Goal: Check status: Check status

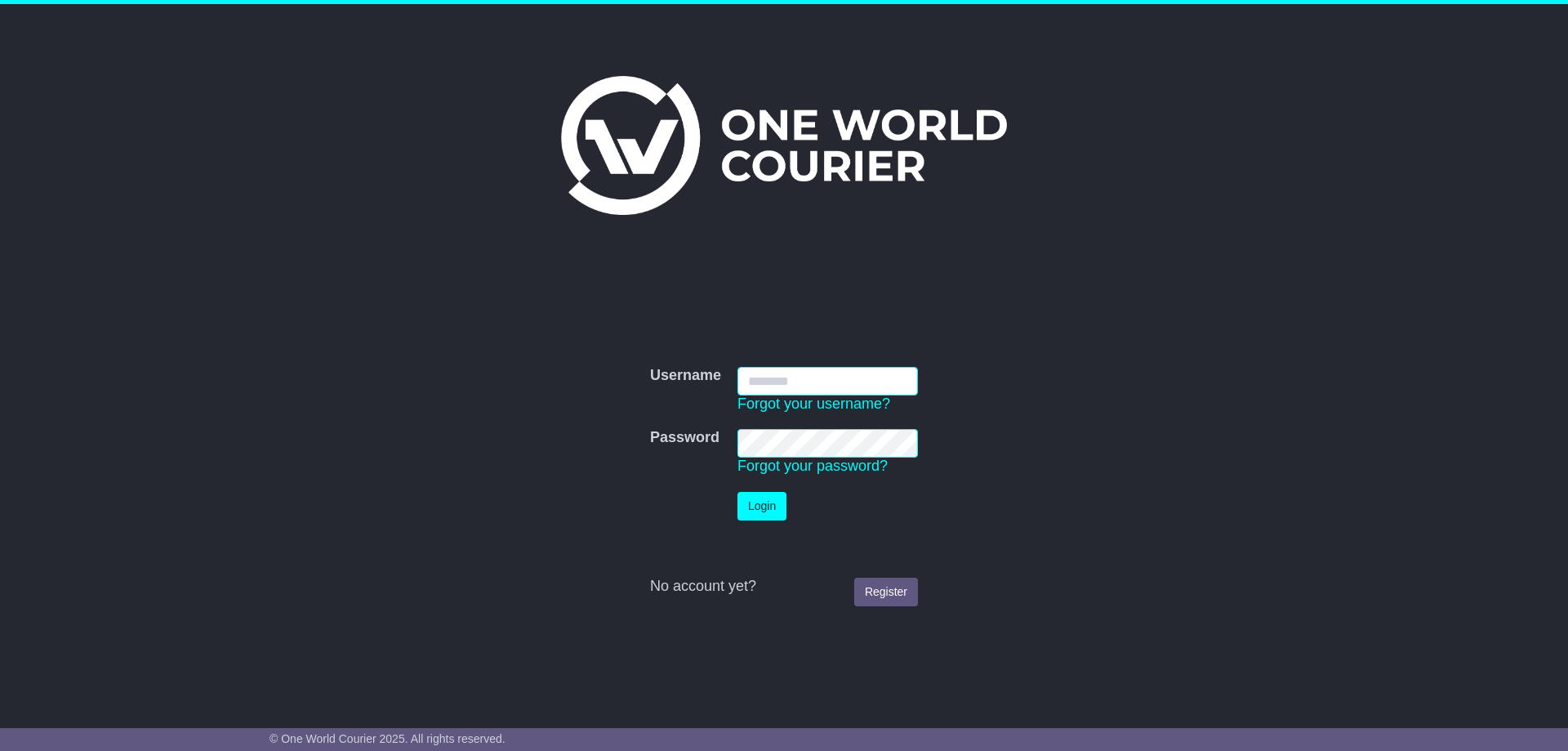
type input "**********"
click at [754, 500] on button "Login" at bounding box center [762, 506] width 49 height 28
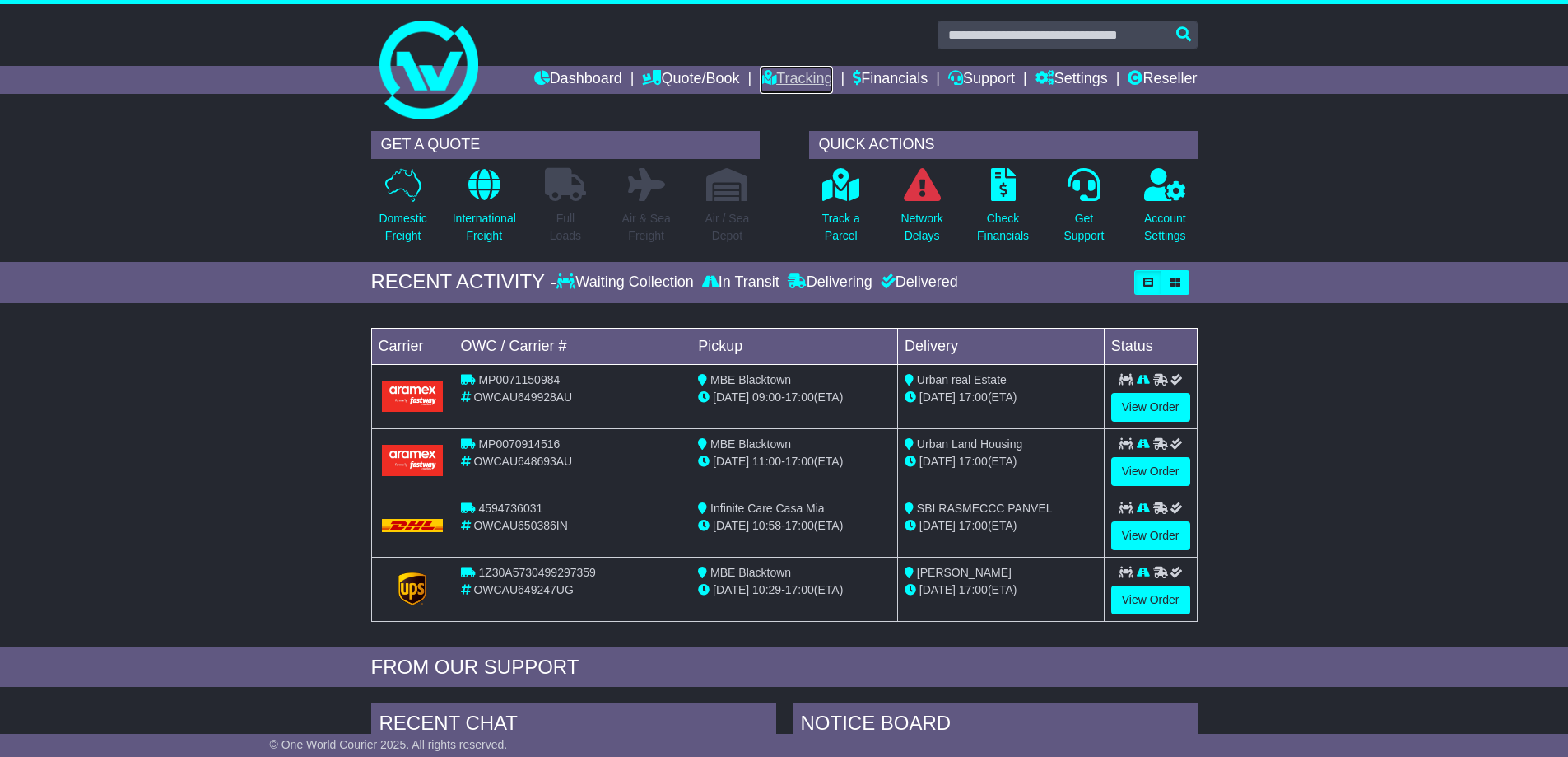
click at [778, 78] on link "Tracking" at bounding box center [795, 79] width 73 height 28
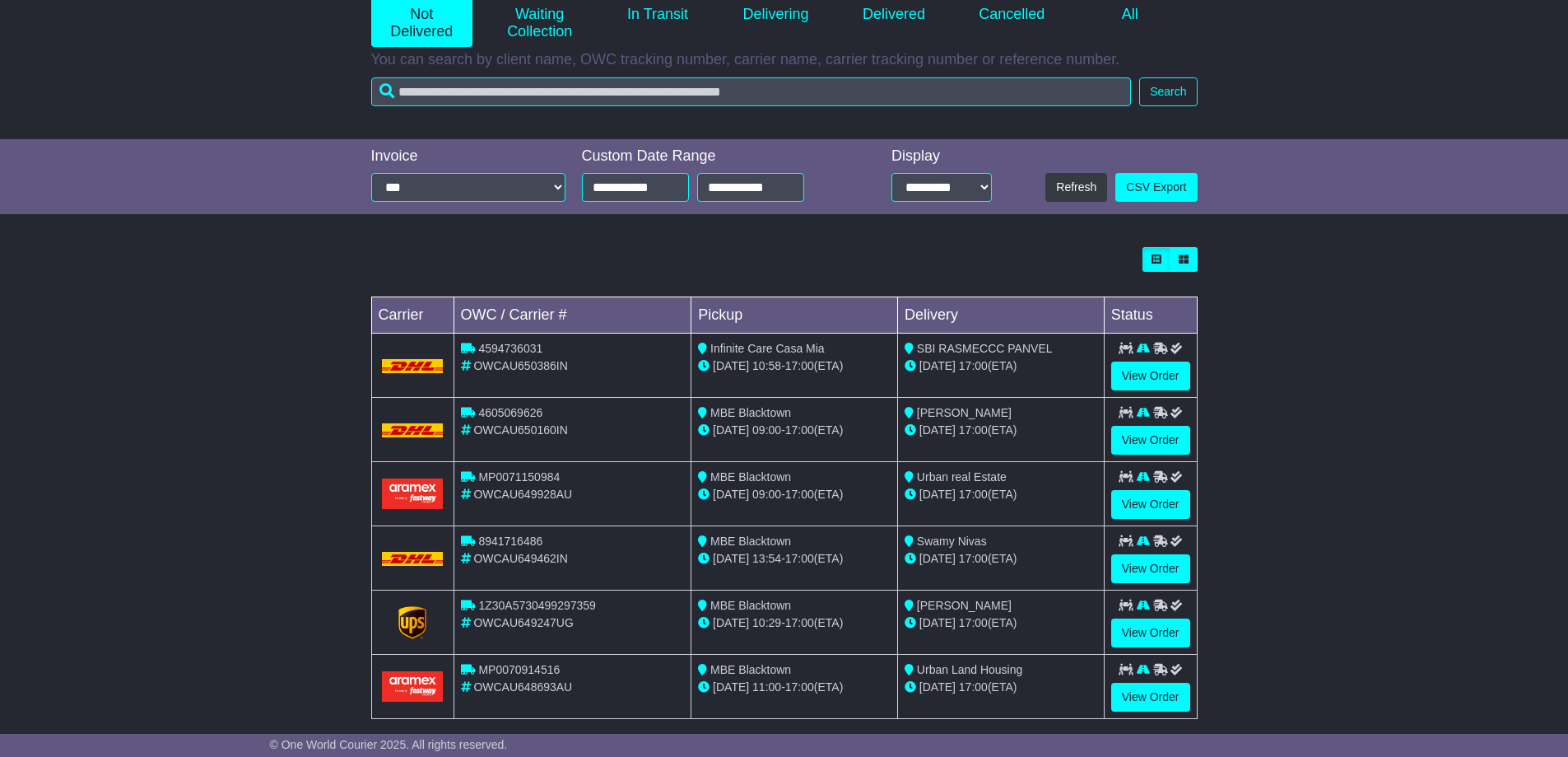
scroll to position [259, 0]
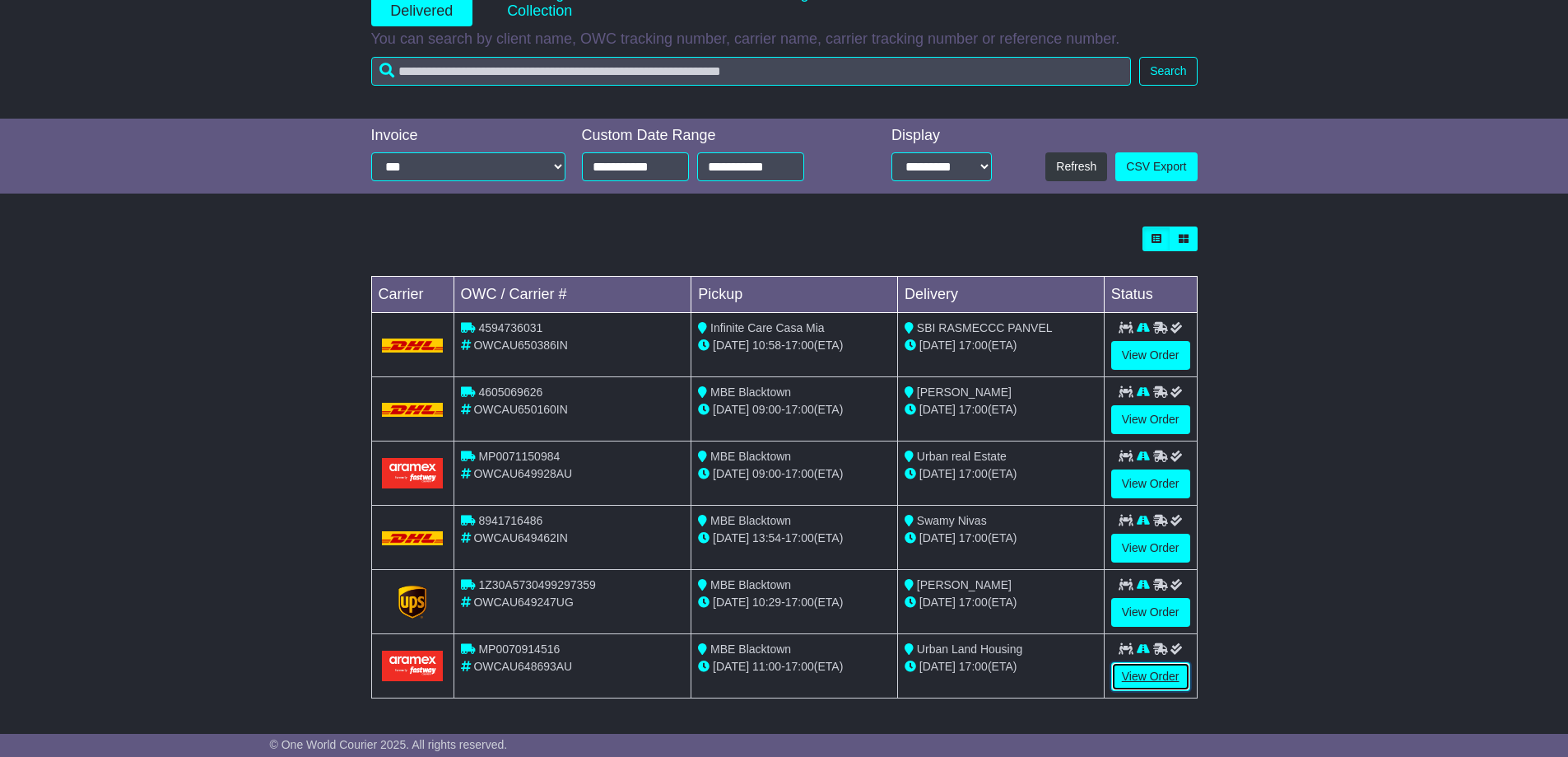
click at [1131, 678] on link "View Order" at bounding box center [1151, 676] width 79 height 28
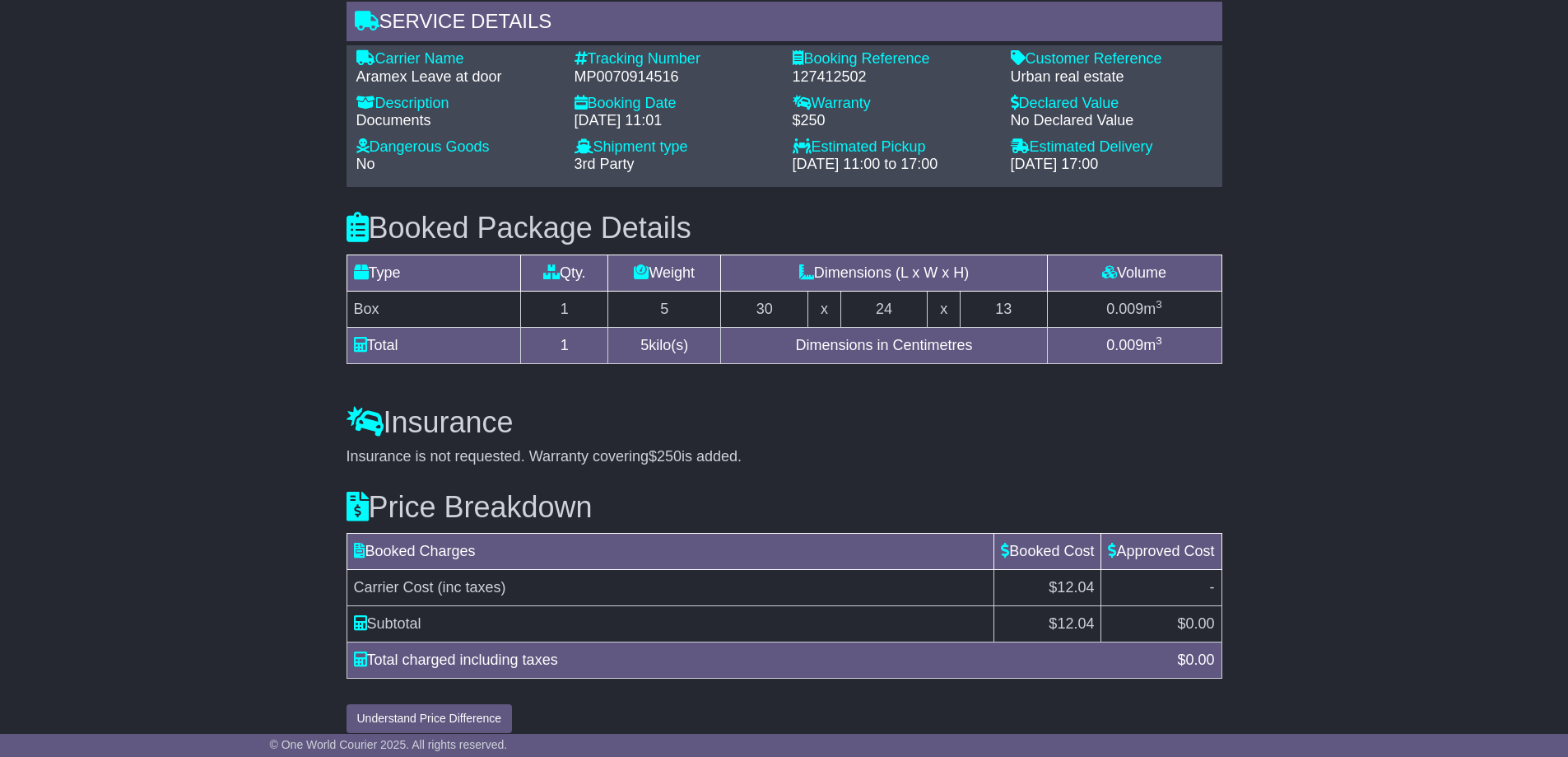
scroll to position [475, 0]
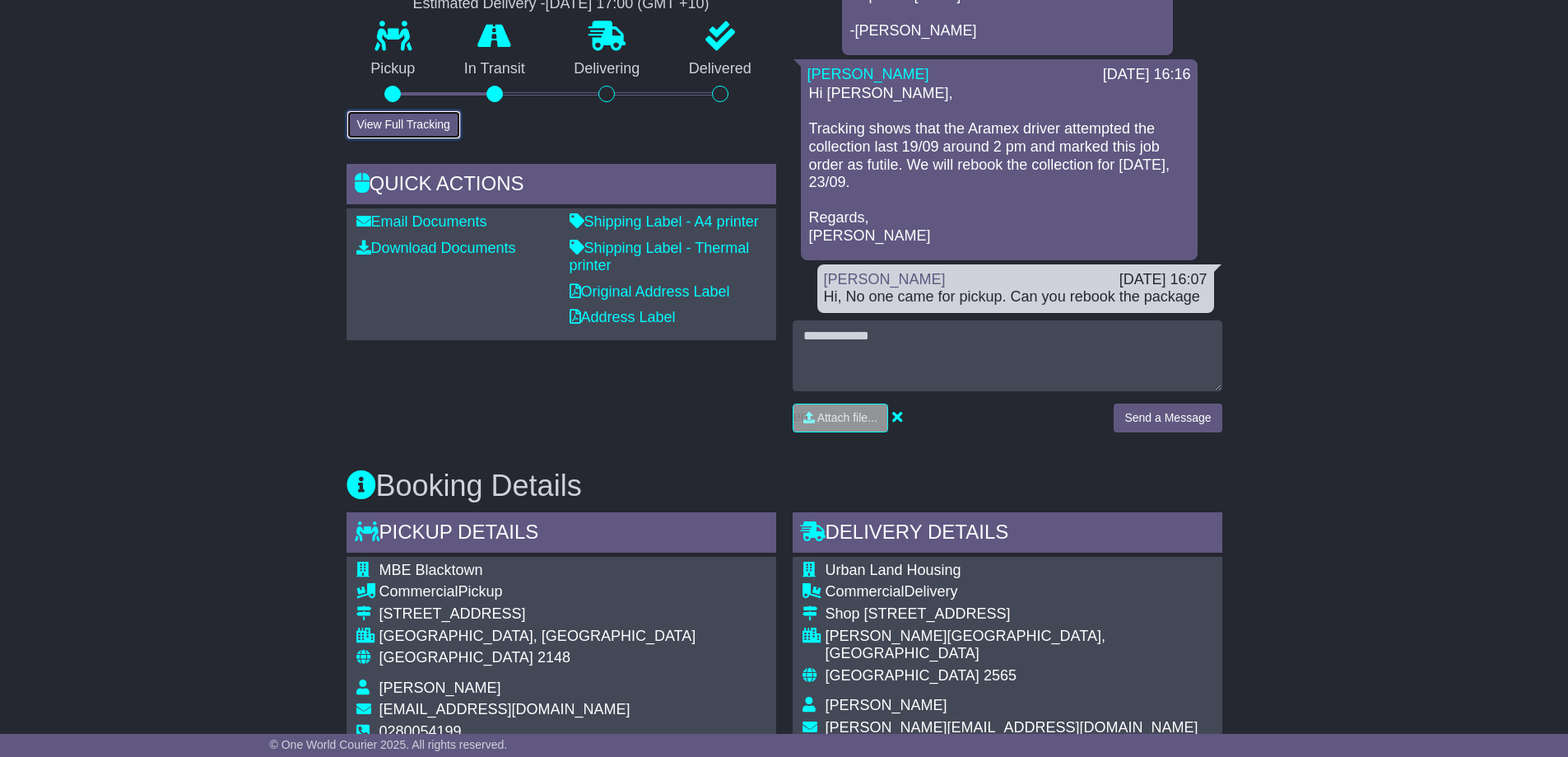
click at [430, 120] on button "View Full Tracking" at bounding box center [403, 125] width 115 height 28
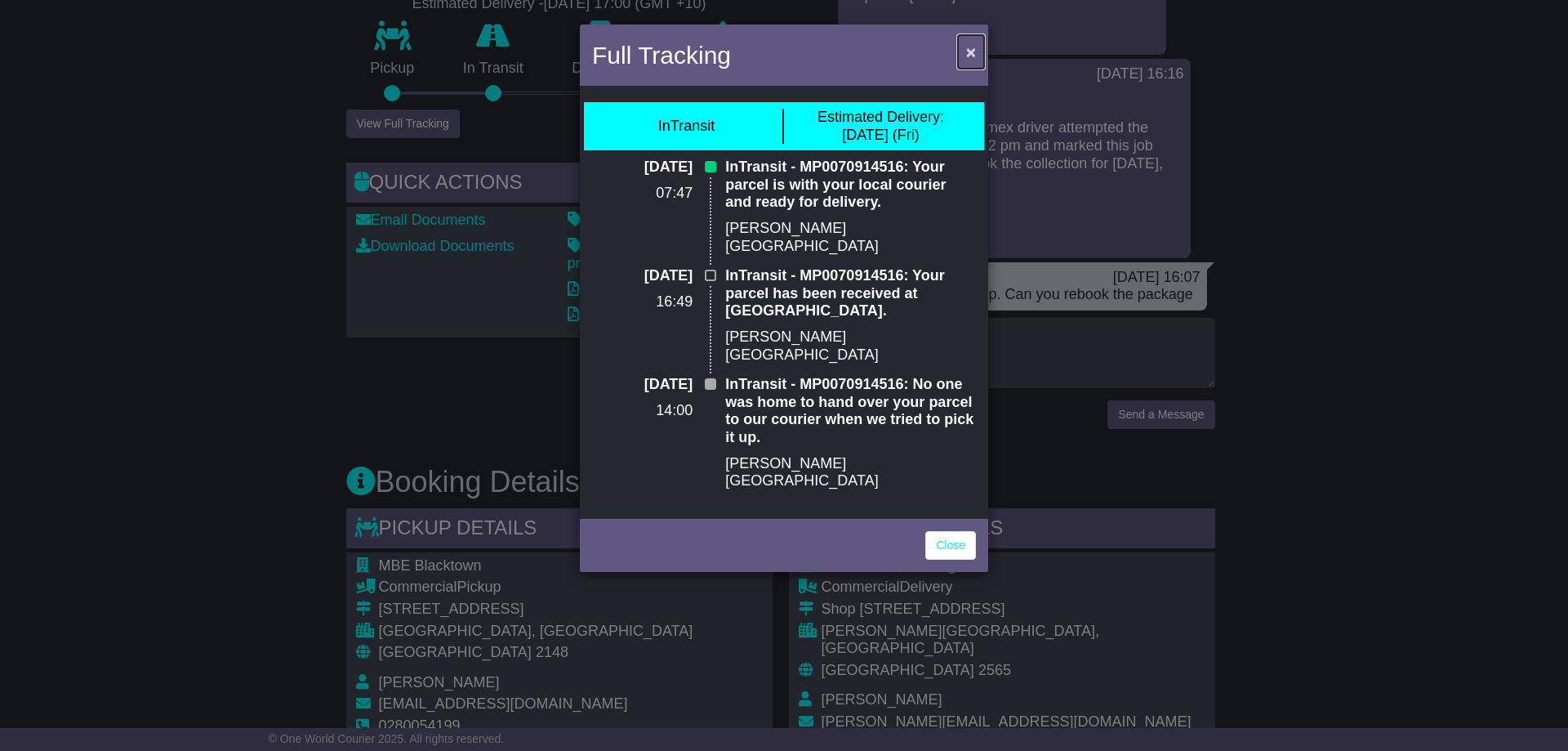
click at [971, 53] on span "×" at bounding box center [971, 51] width 10 height 19
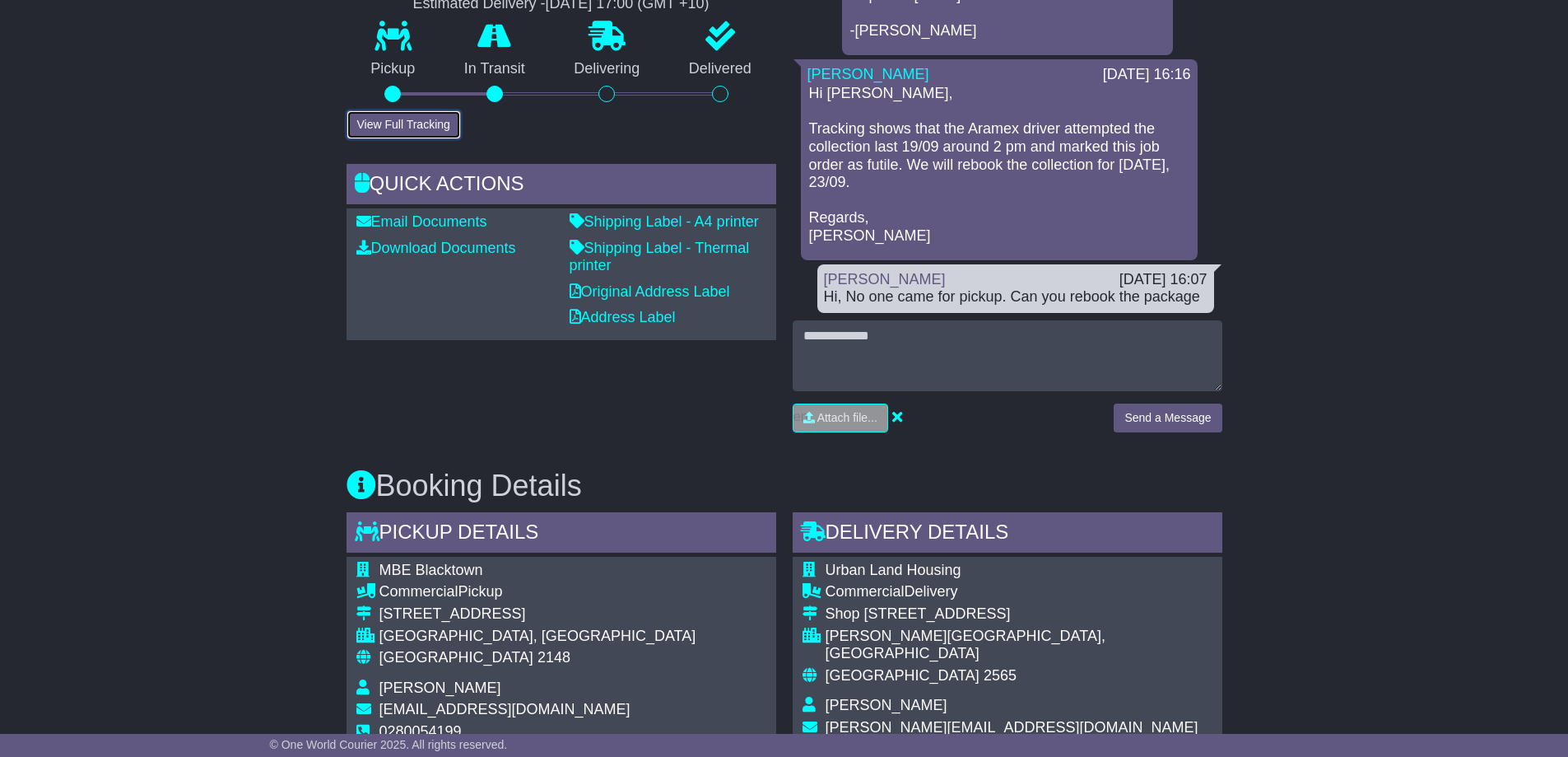
scroll to position [0, 0]
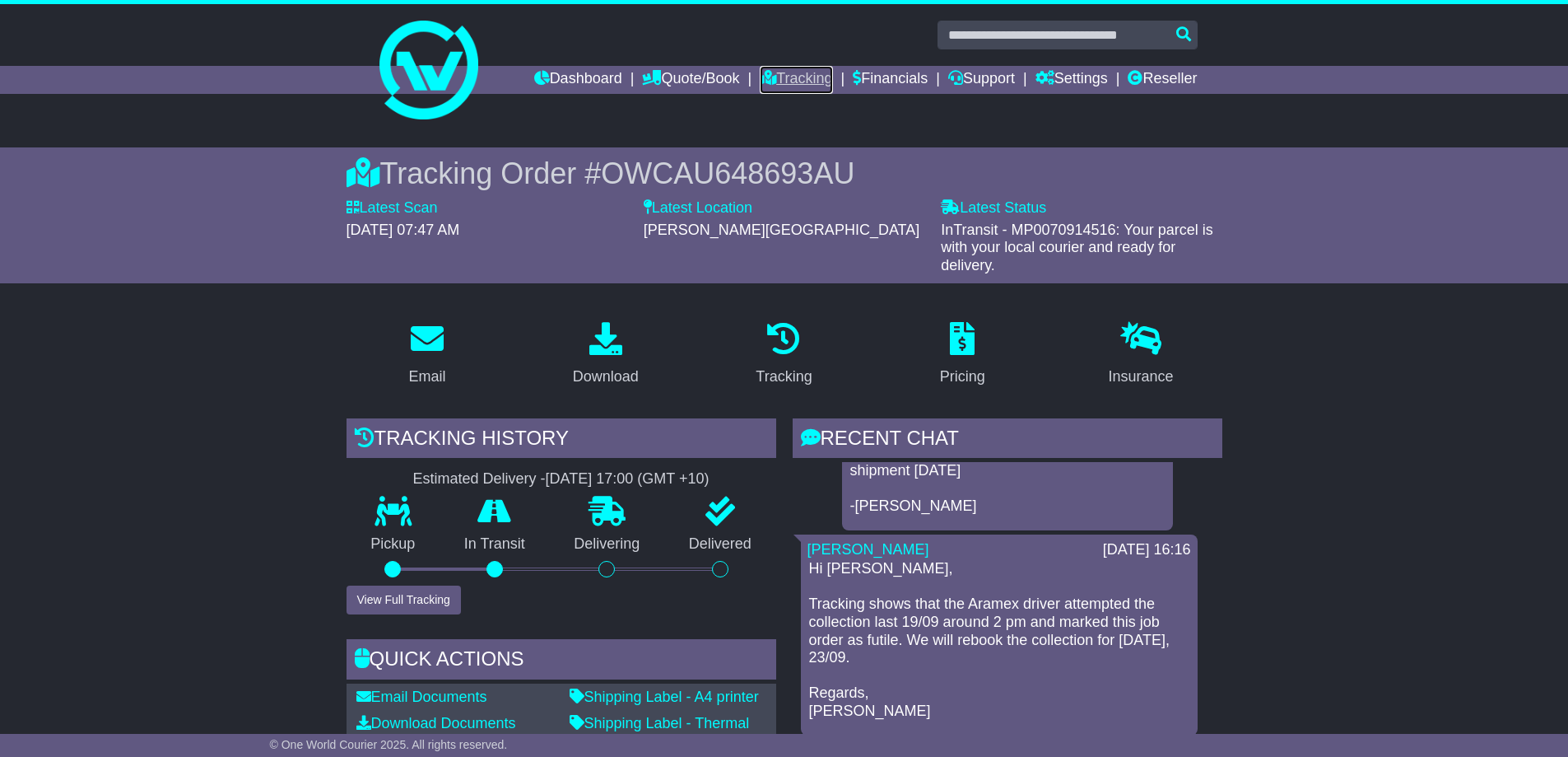
click at [791, 77] on link "Tracking" at bounding box center [795, 79] width 73 height 28
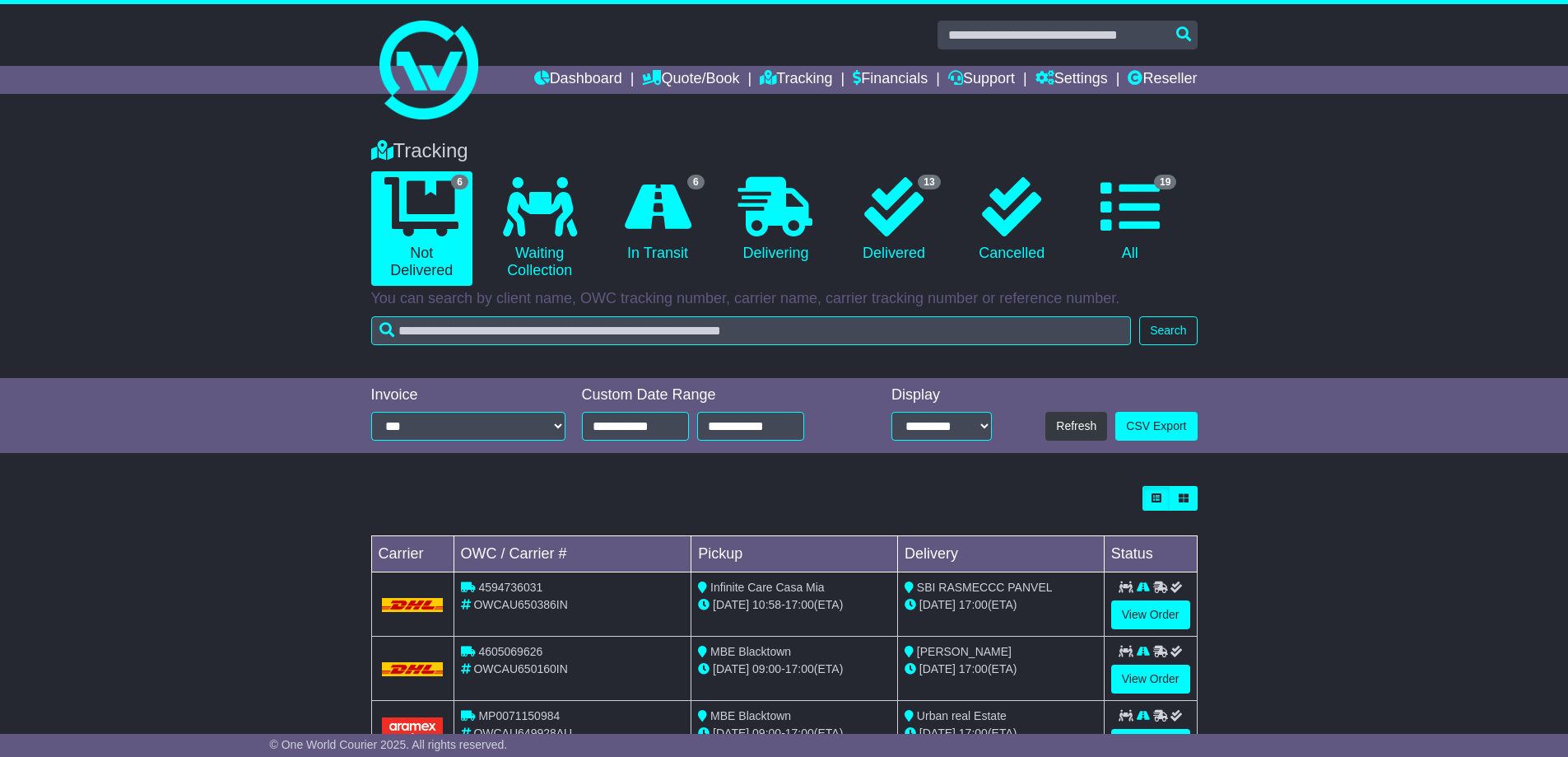
scroll to position [259, 0]
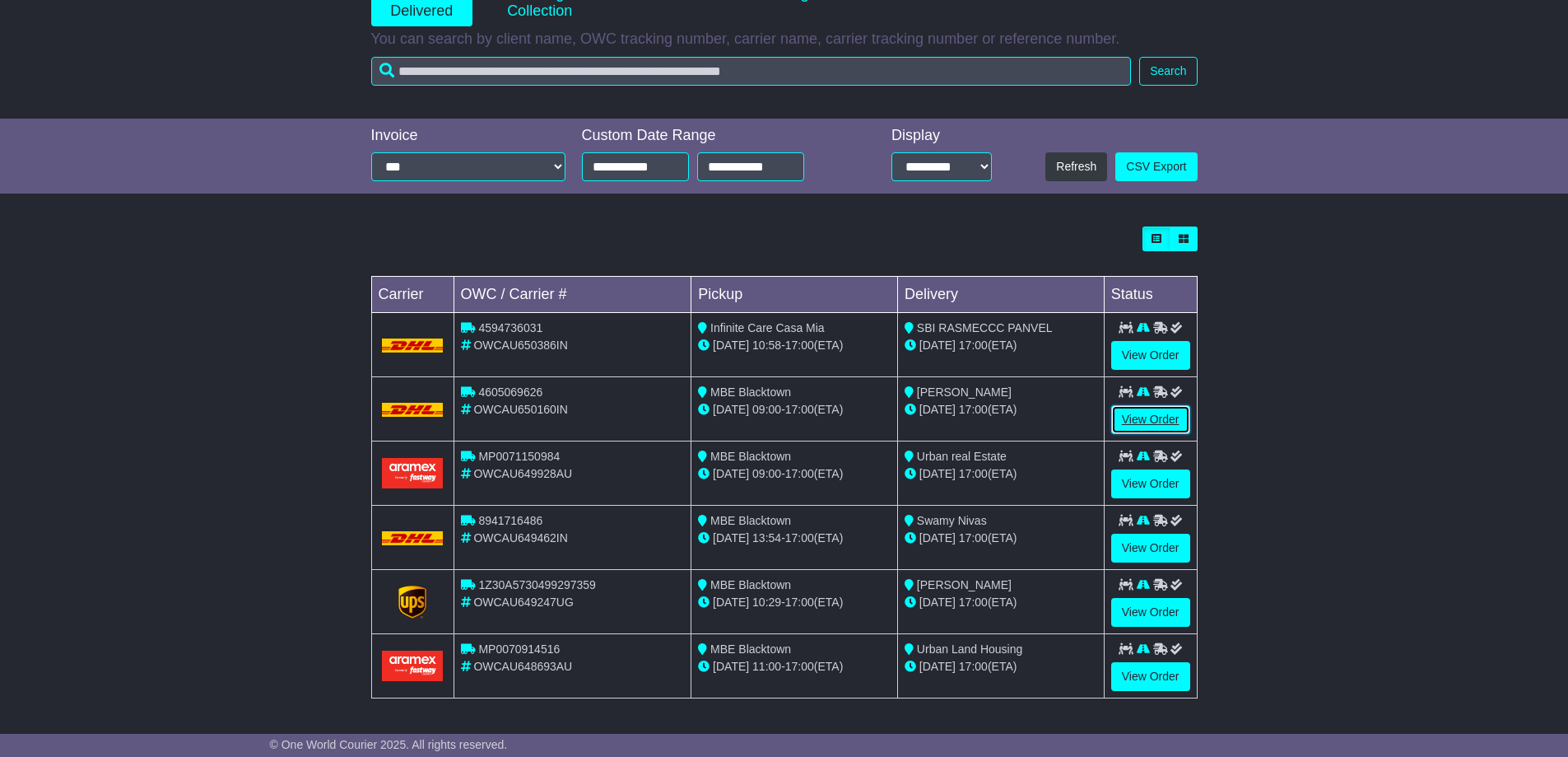
click at [1147, 422] on link "View Order" at bounding box center [1151, 419] width 79 height 28
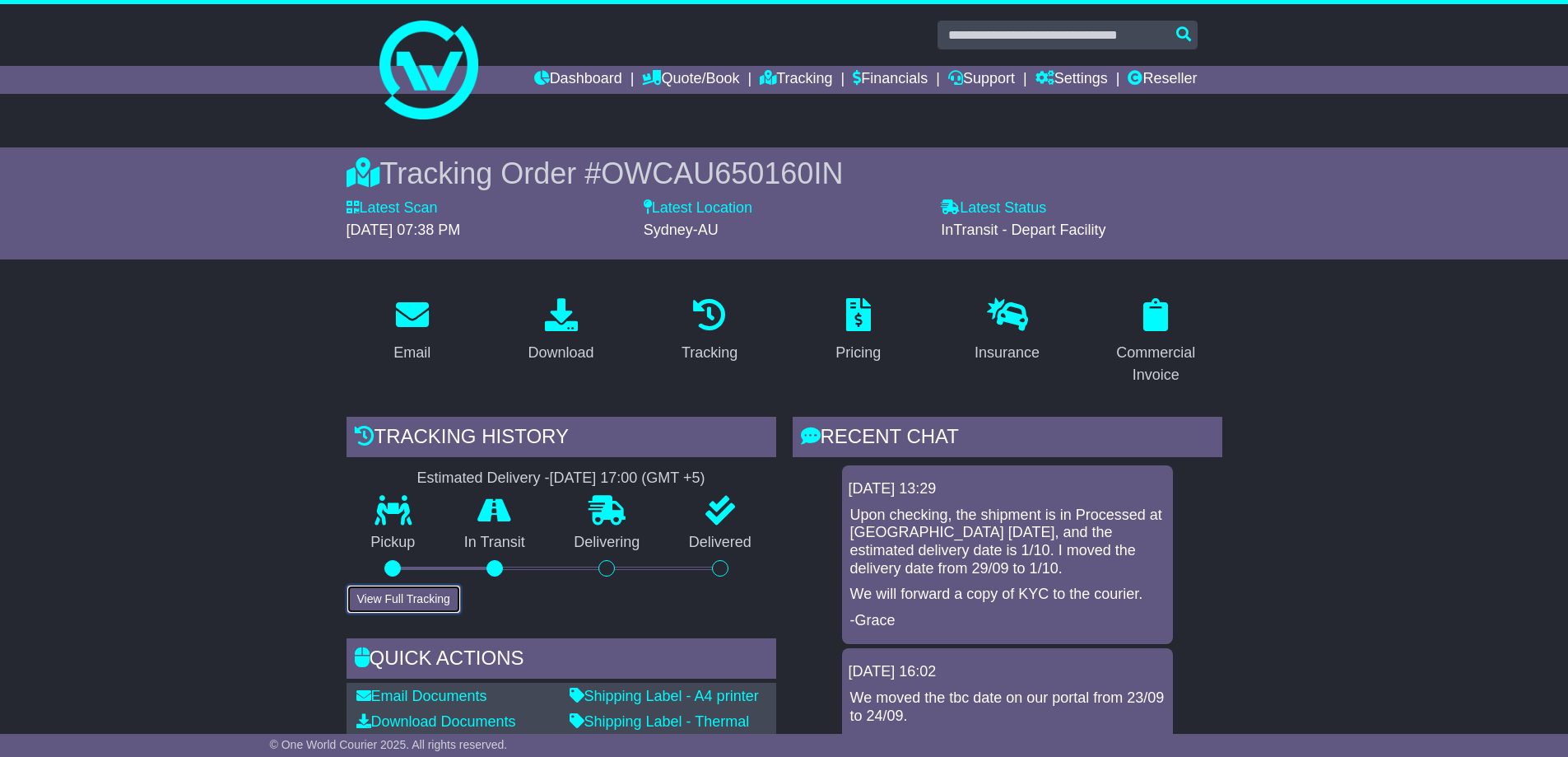
click at [402, 591] on button "View Full Tracking" at bounding box center [403, 599] width 115 height 28
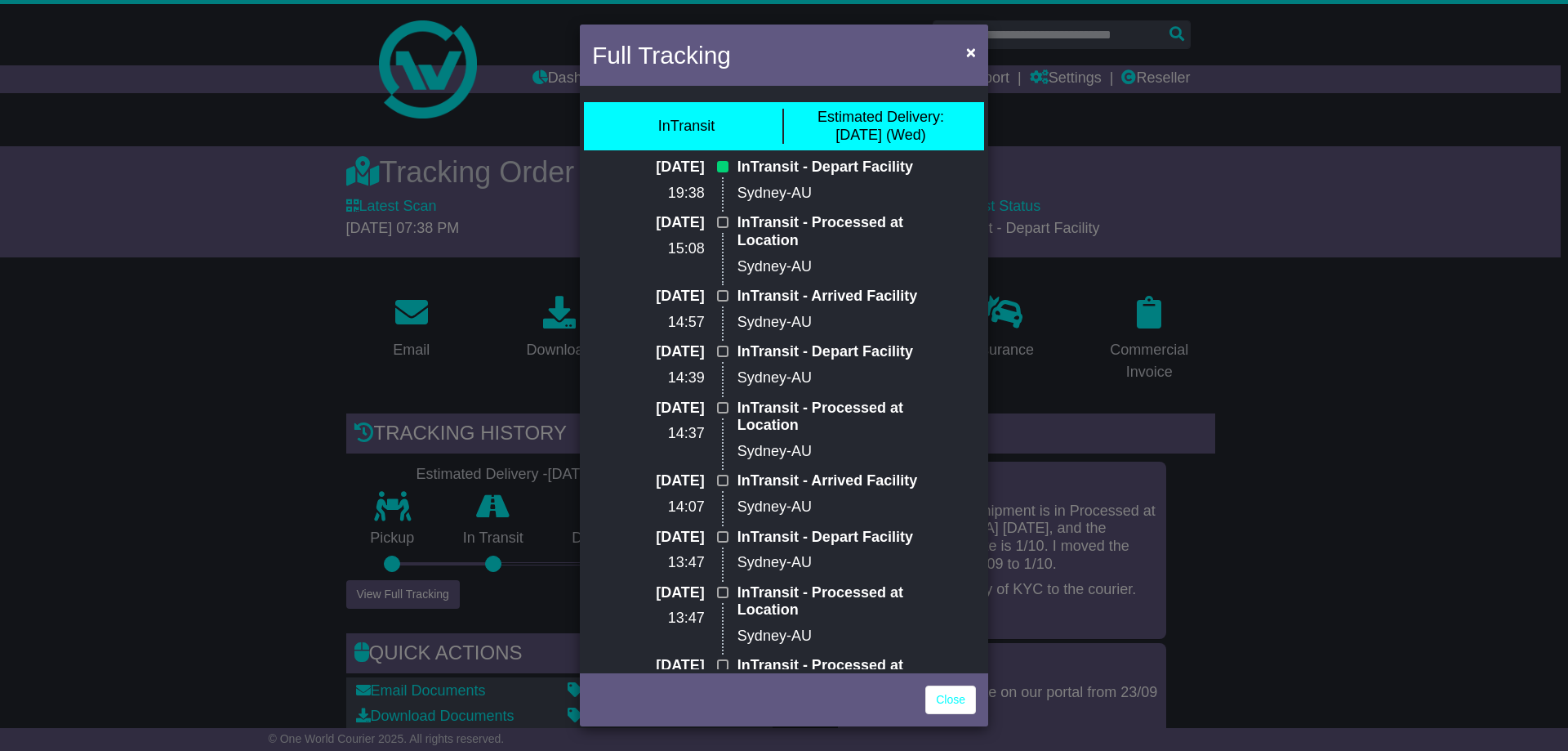
click at [1449, 379] on div "Full Tracking × InTransit Estimated Delivery: 01 Oct (Wed) 24 Sep 2025 19:38 In…" at bounding box center [784, 375] width 1568 height 751
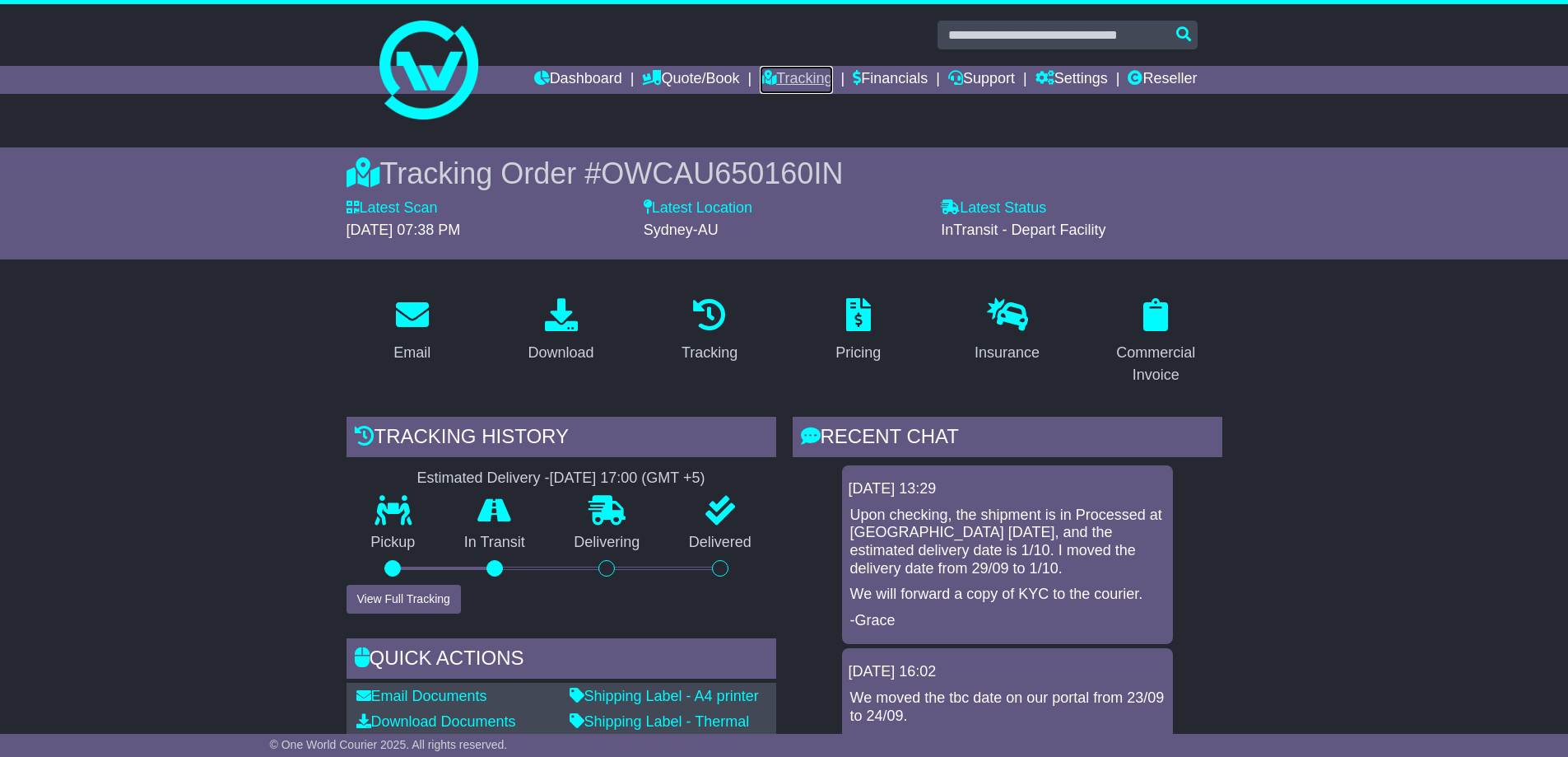
click at [789, 73] on link "Tracking" at bounding box center [795, 79] width 73 height 28
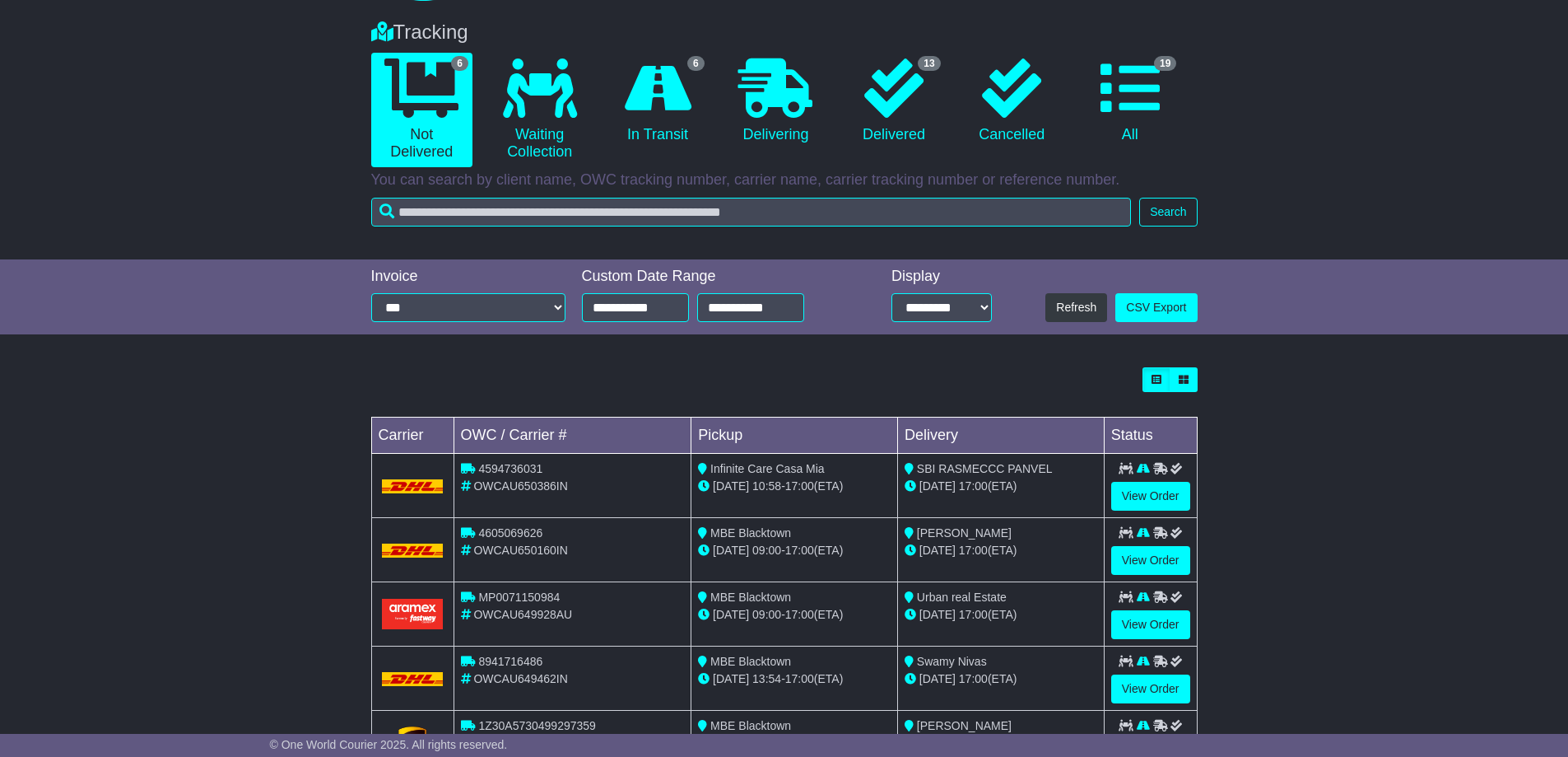
scroll to position [122, 0]
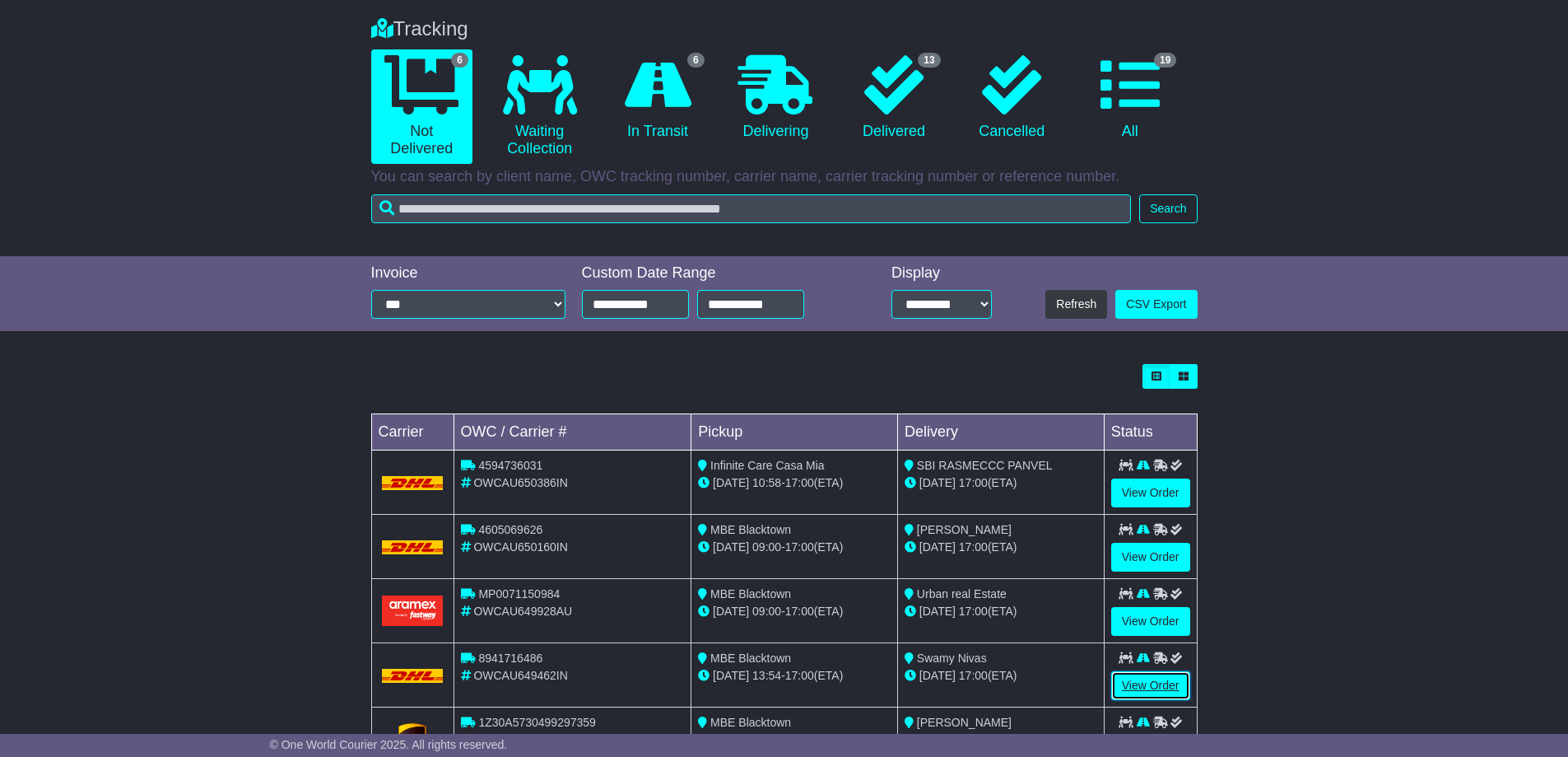
click at [1131, 686] on link "View Order" at bounding box center [1151, 685] width 79 height 28
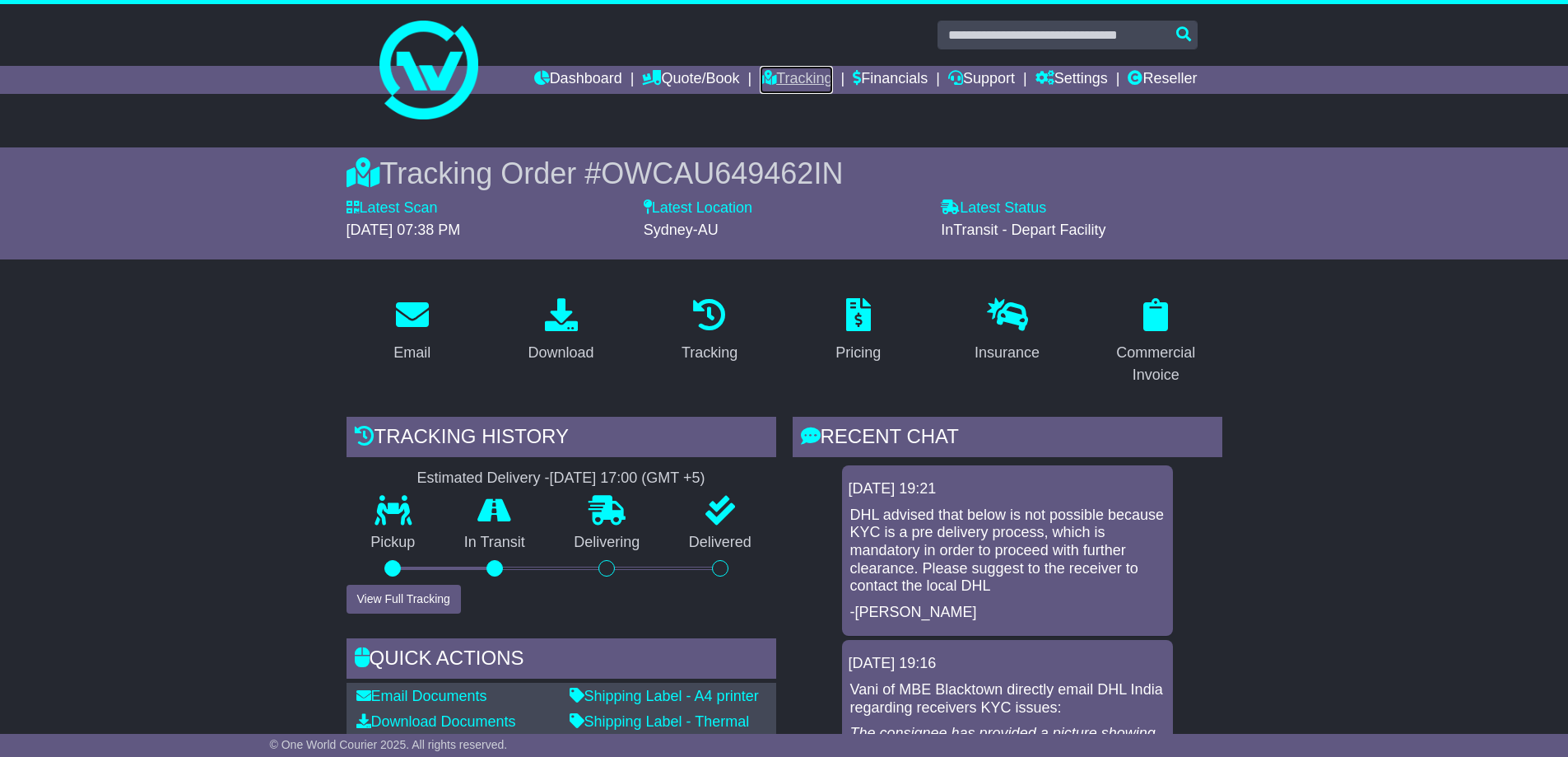
click at [782, 73] on link "Tracking" at bounding box center [795, 79] width 73 height 28
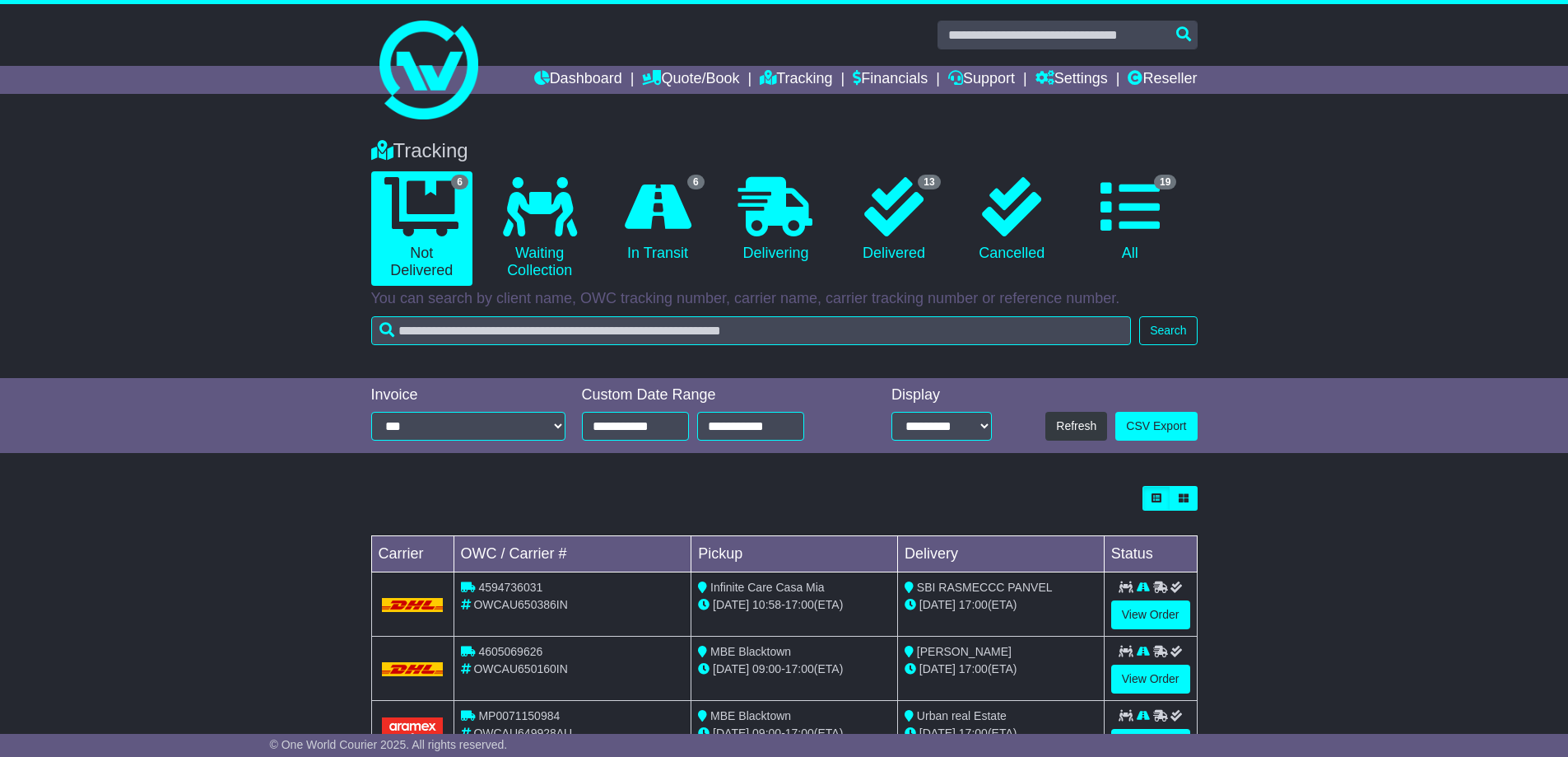
scroll to position [259, 0]
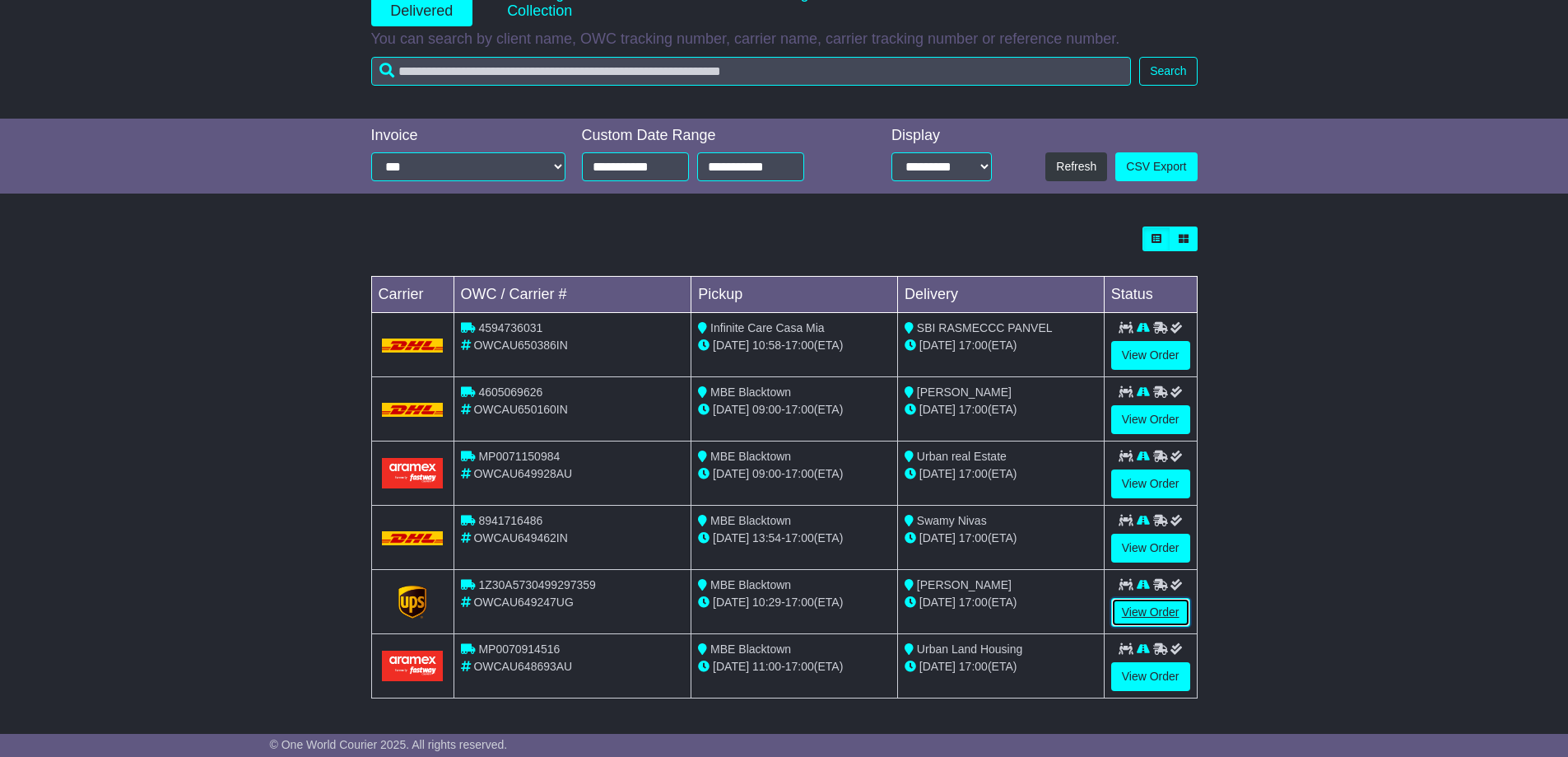
click at [1167, 611] on link "View Order" at bounding box center [1151, 612] width 79 height 28
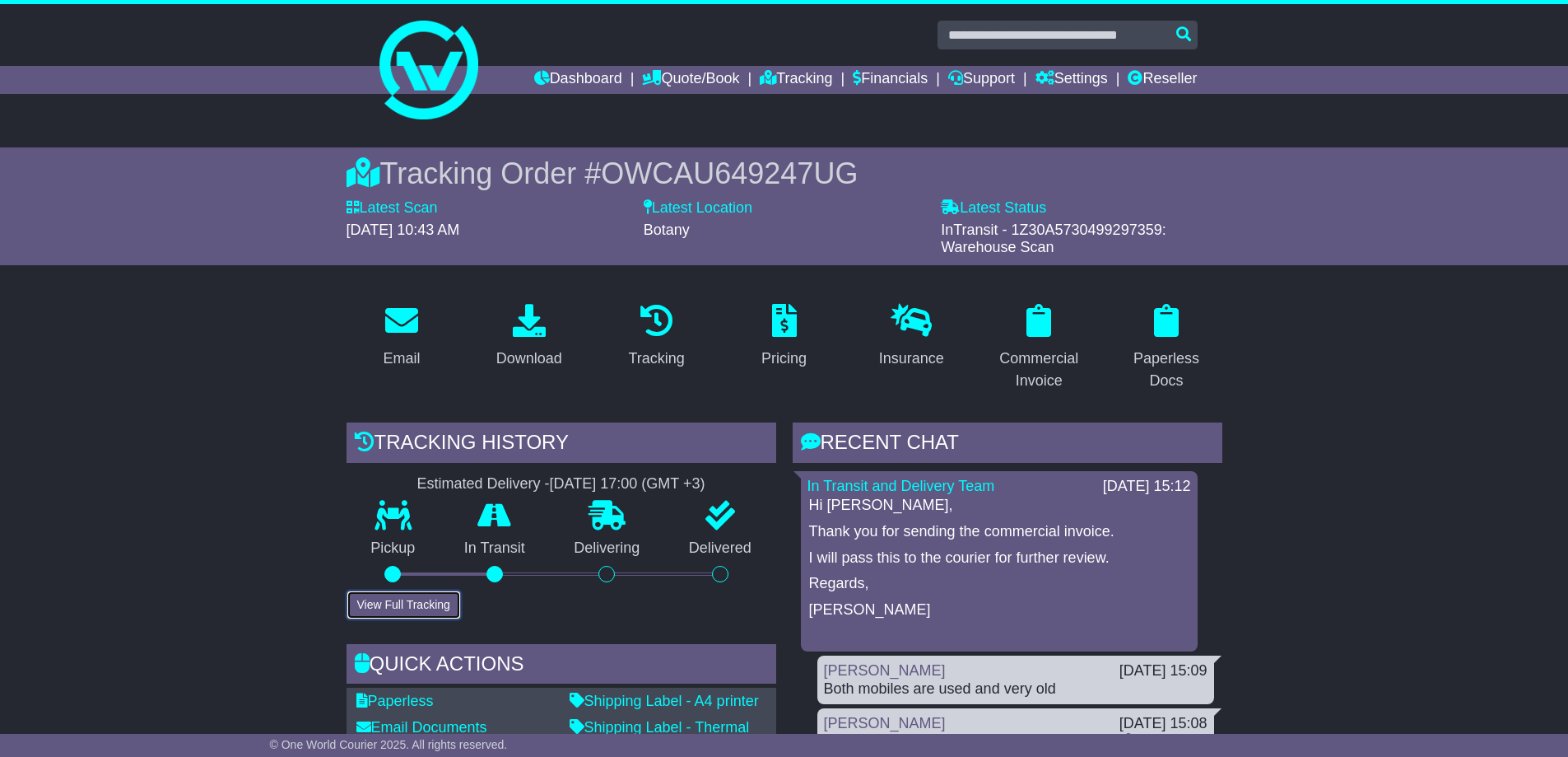
click at [428, 604] on button "View Full Tracking" at bounding box center [403, 605] width 115 height 28
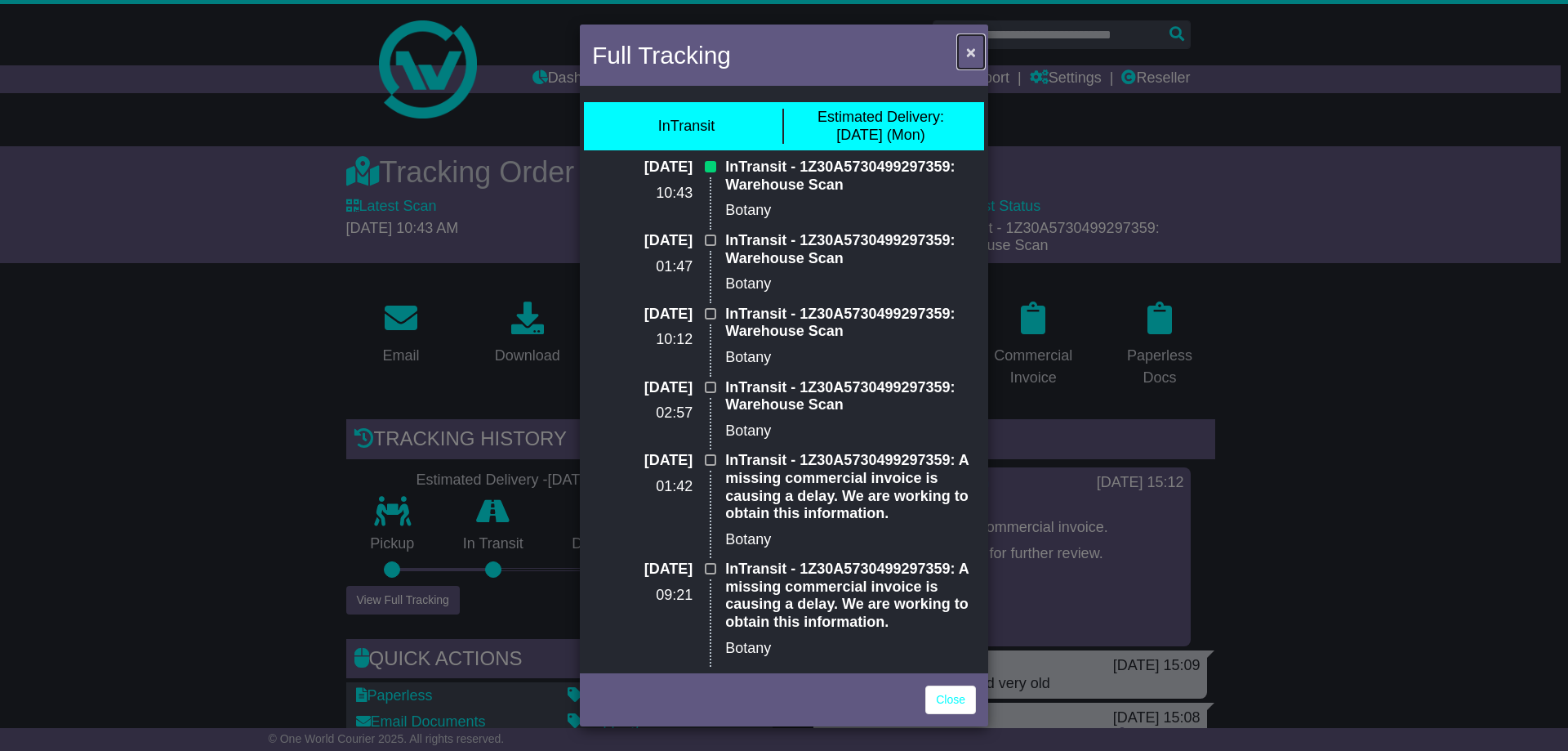
click at [974, 53] on span "×" at bounding box center [971, 51] width 10 height 19
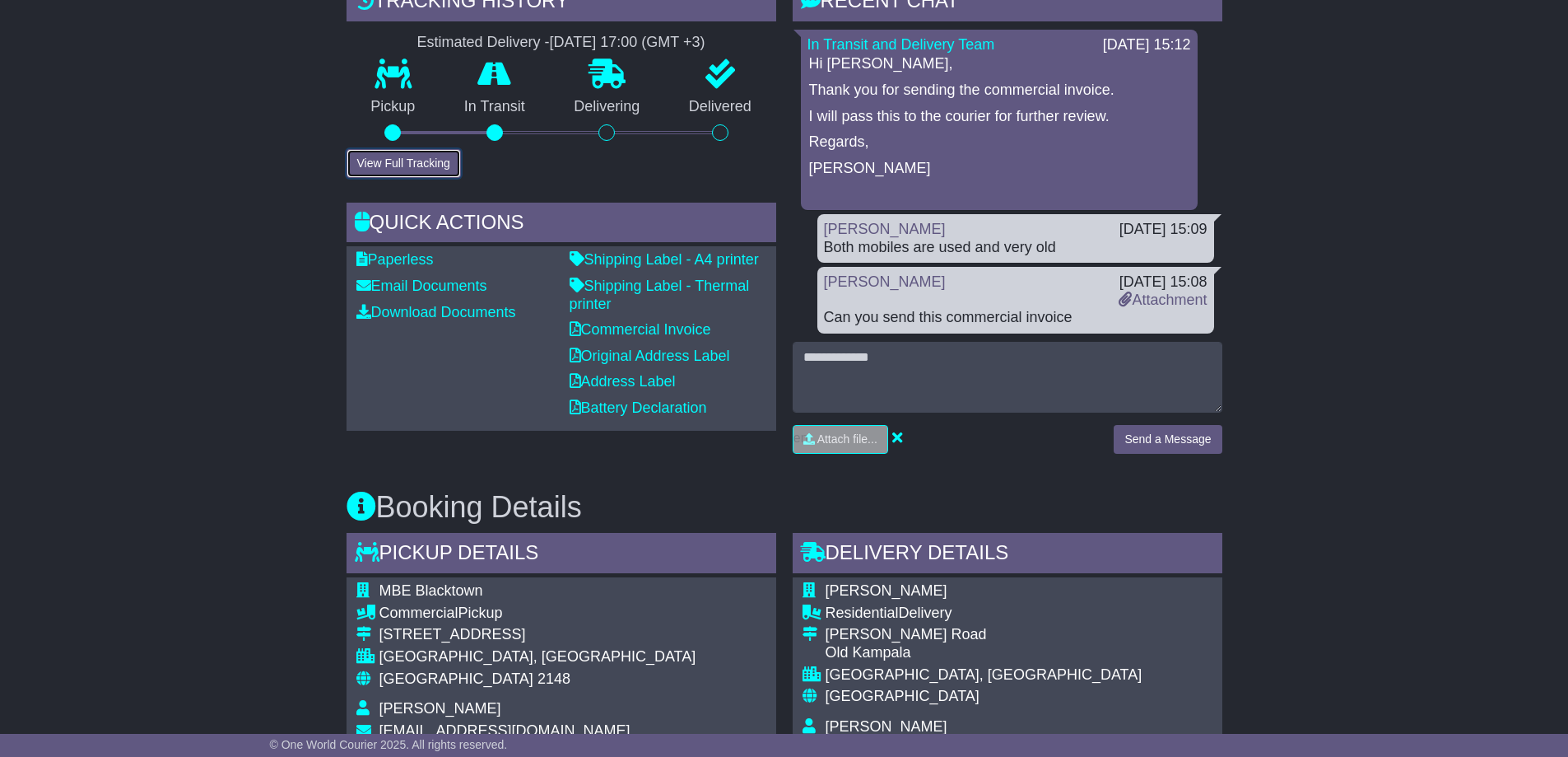
scroll to position [447, 0]
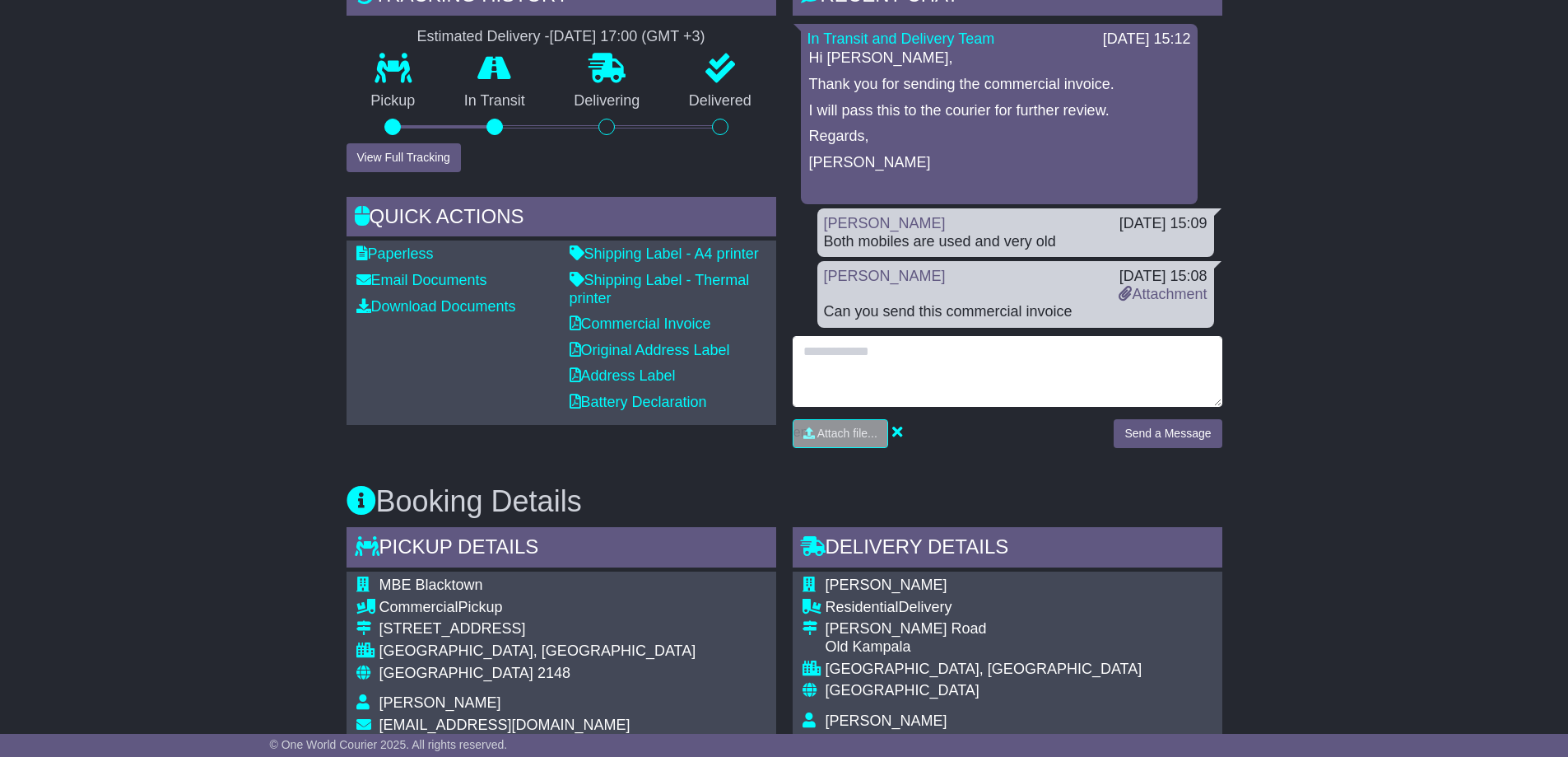
click at [840, 373] on textarea at bounding box center [1008, 371] width 430 height 71
type textarea "**********"
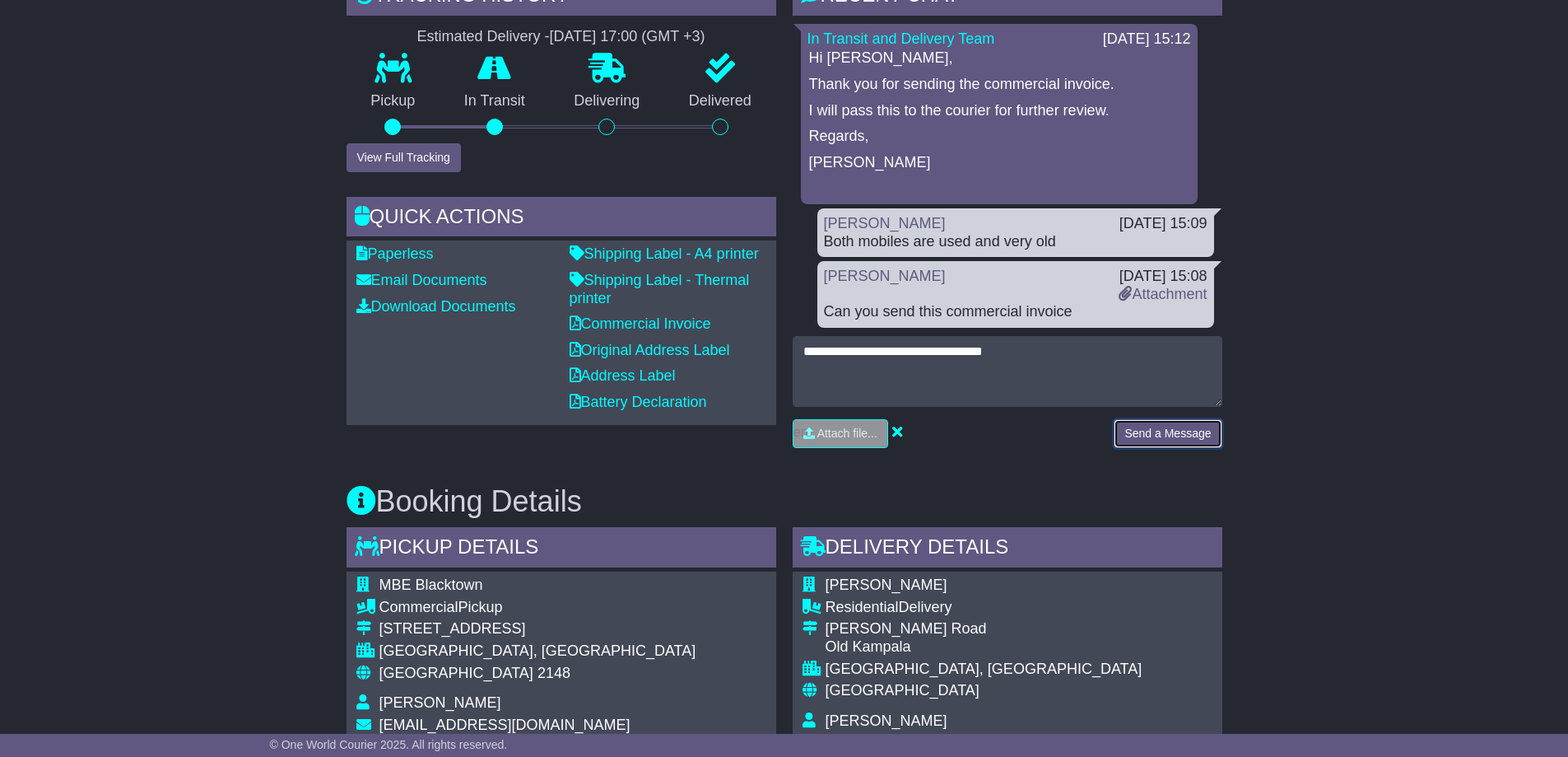
click at [1206, 440] on button "Send a Message" at bounding box center [1167, 433] width 108 height 28
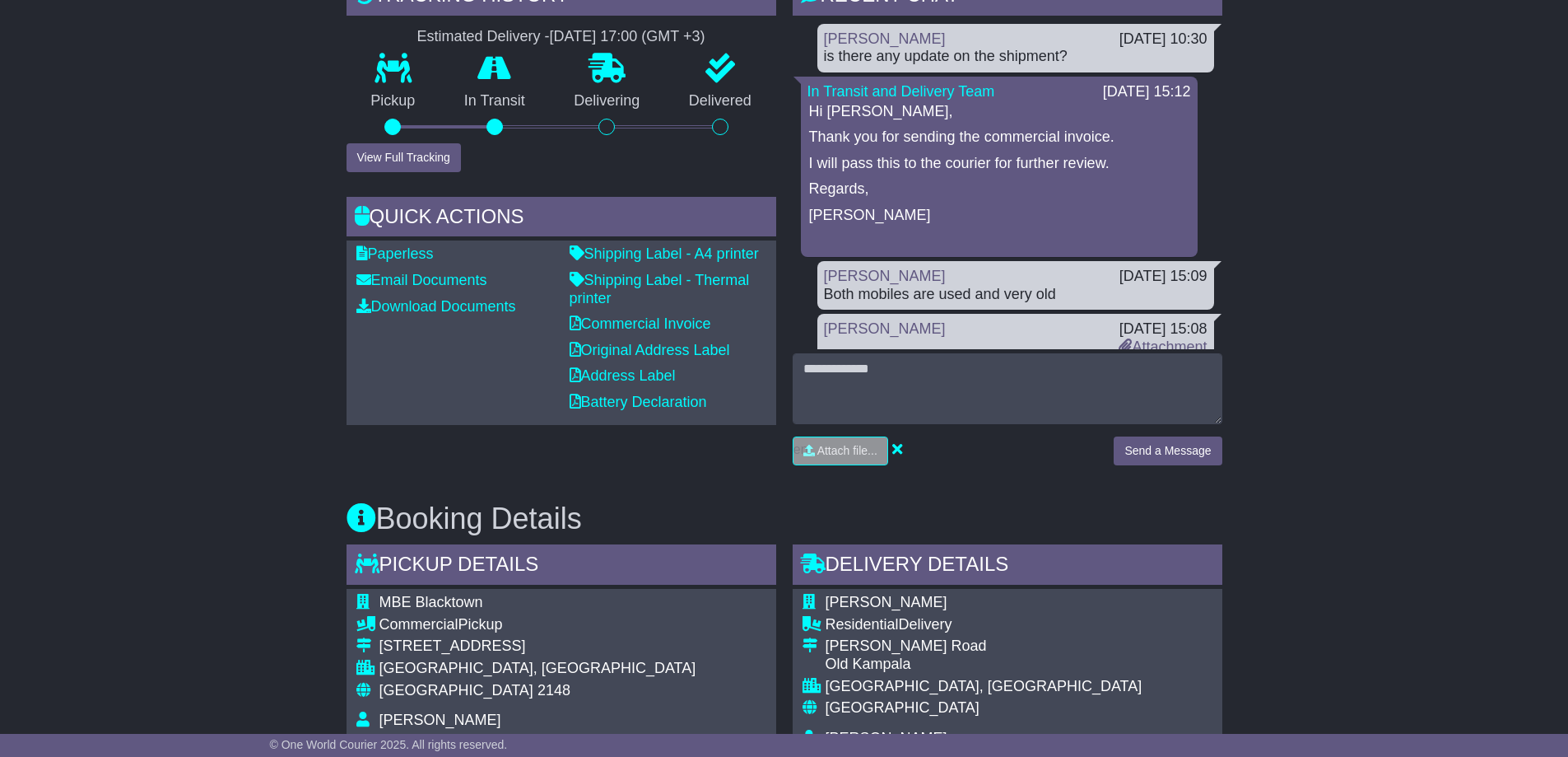
scroll to position [0, 0]
